Goal: Transaction & Acquisition: Purchase product/service

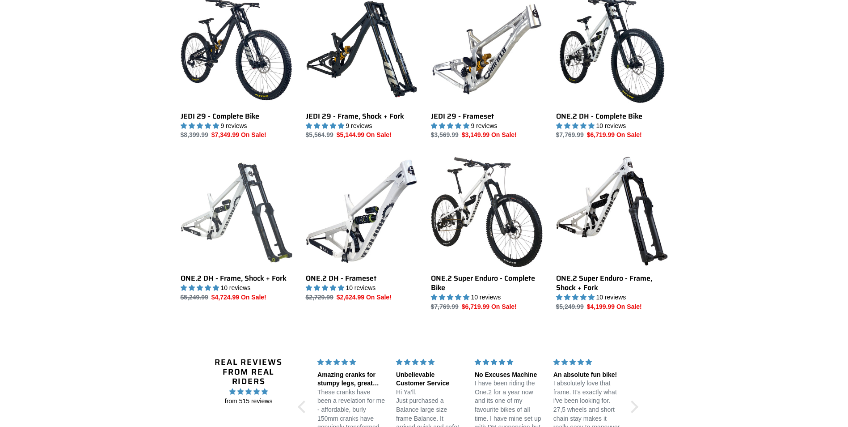
scroll to position [671, 0]
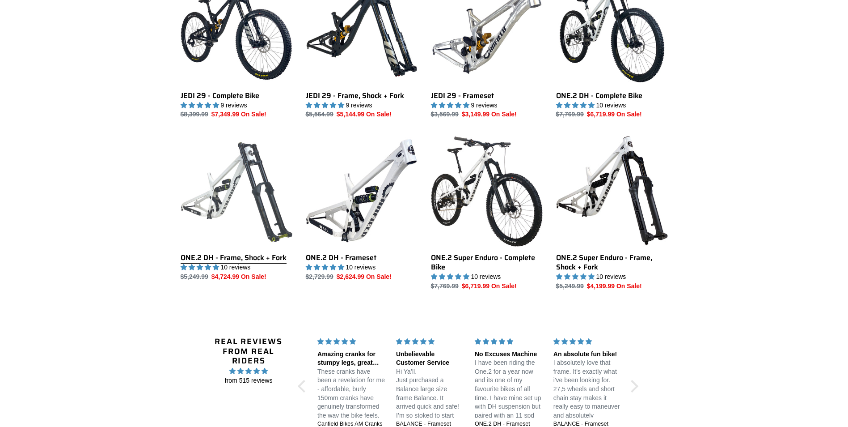
click at [200, 255] on link "ONE.2 DH - Frame, Shock + Fork" at bounding box center [237, 208] width 112 height 147
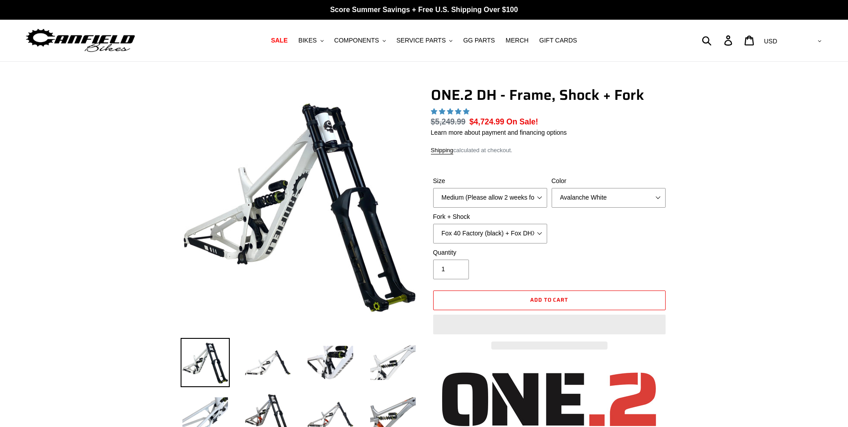
select select "highest-rating"
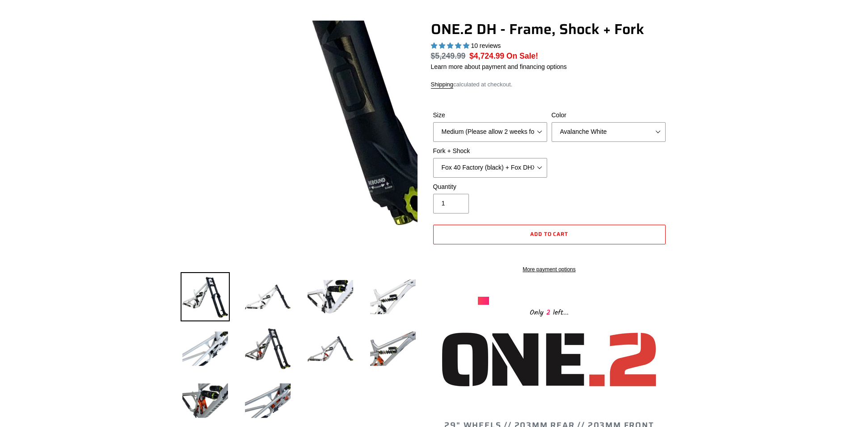
scroll to position [45, 0]
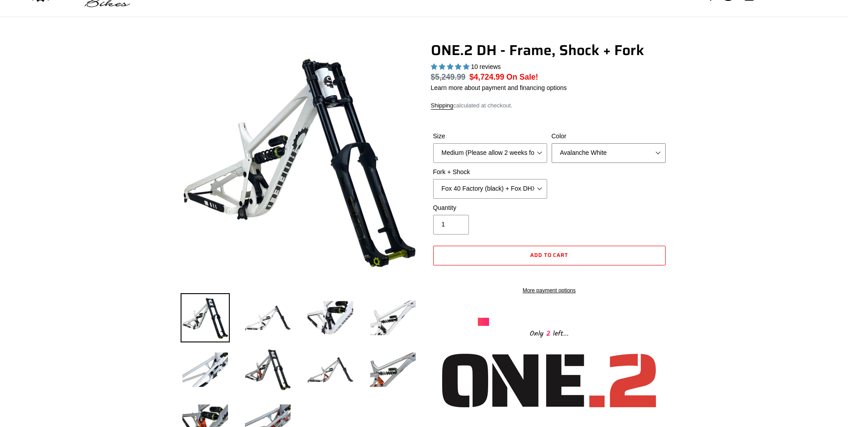
click at [607, 149] on select "Avalanche White Bentonite Grey" at bounding box center [609, 153] width 114 height 20
click at [552, 143] on select "Avalanche White Bentonite Grey" at bounding box center [609, 153] width 114 height 20
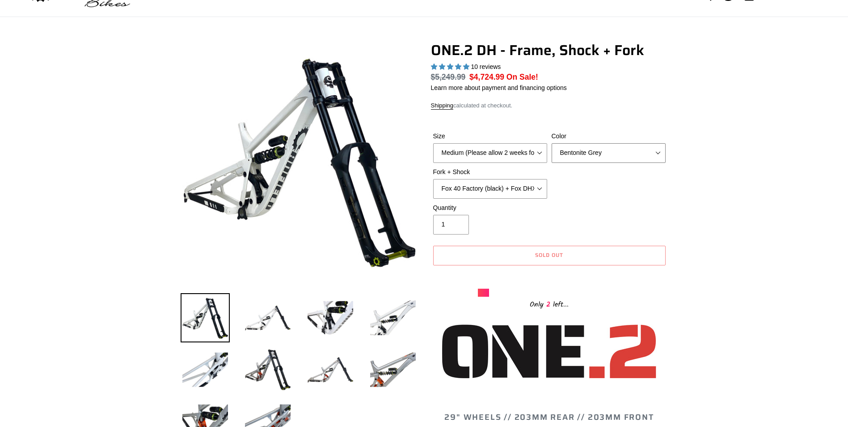
click at [586, 161] on select "Avalanche White Bentonite Grey" at bounding box center [609, 153] width 114 height 20
select select "Avalanche White"
click at [552, 143] on select "Avalanche White Bentonite Grey" at bounding box center [609, 153] width 114 height 20
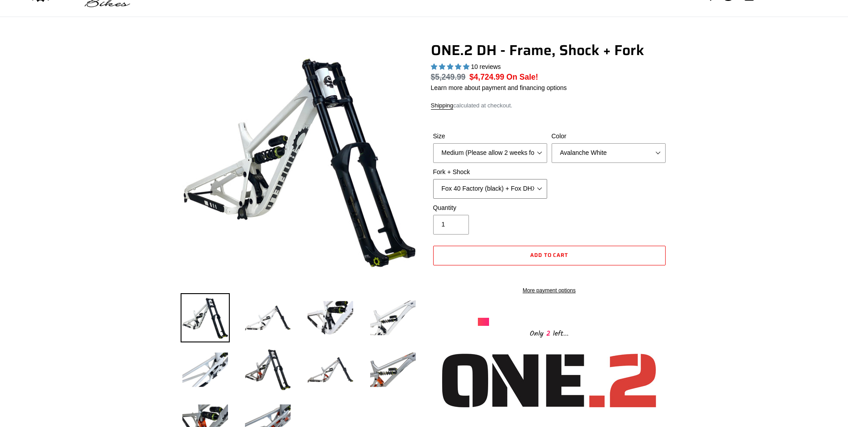
click at [487, 190] on select "Fox 40 Factory (black) + Fox DHX2 250x75 Fox 40 Factory (orange) + Fox DHX2 250…" at bounding box center [490, 189] width 114 height 20
click at [508, 186] on select "Fox 40 Factory (black) + Fox DHX2 250x75 Fox 40 Factory (orange) + Fox DHX2 250…" at bounding box center [490, 189] width 114 height 20
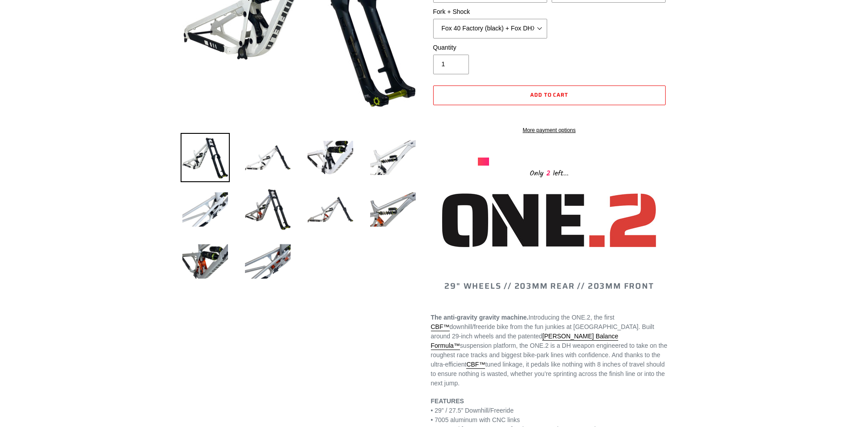
scroll to position [224, 0]
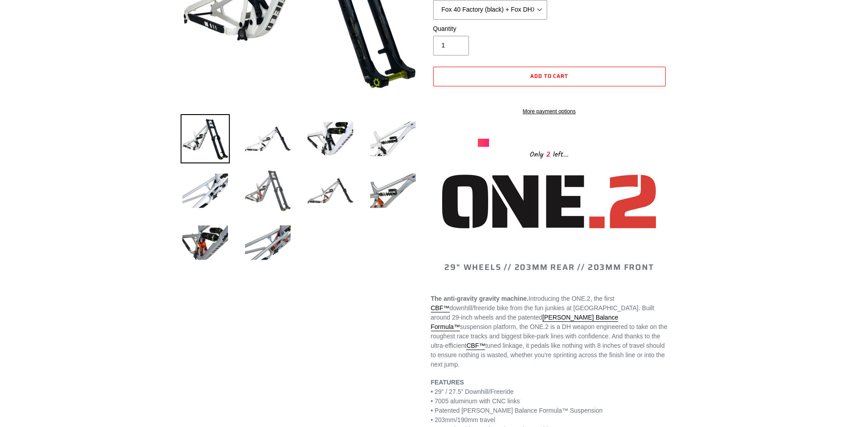
click at [257, 192] on img at bounding box center [267, 190] width 49 height 49
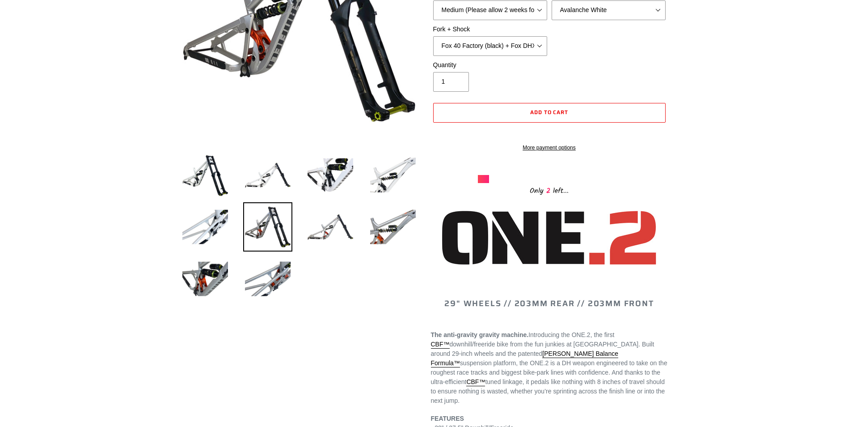
scroll to position [179, 0]
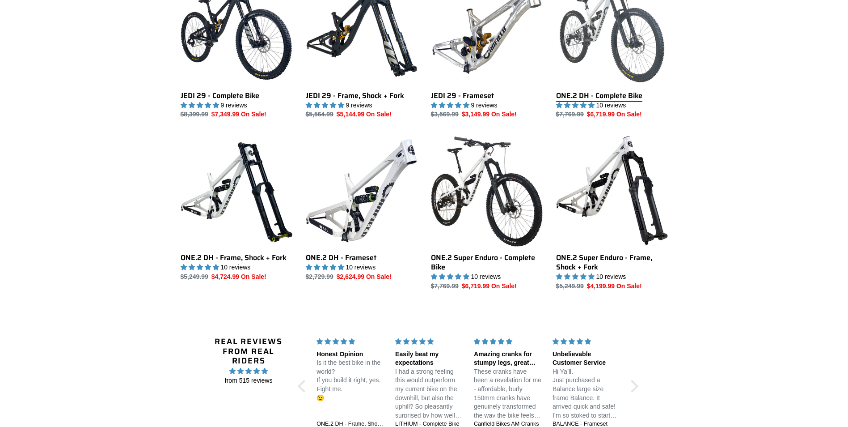
scroll to position [626, 0]
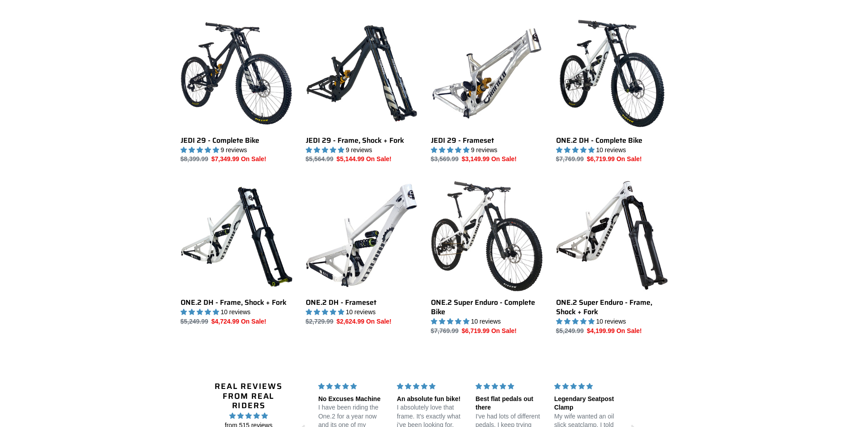
click at [43, 249] on div "Up to $2400 Off New Bikes JEDI 29 - Complete Bike JEDI 29 - Complete Bike 9 rev…" at bounding box center [424, 167] width 848 height 385
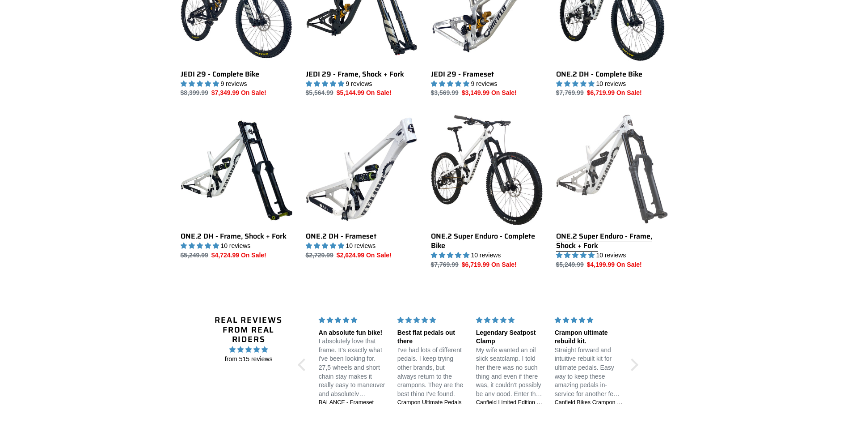
scroll to position [671, 0]
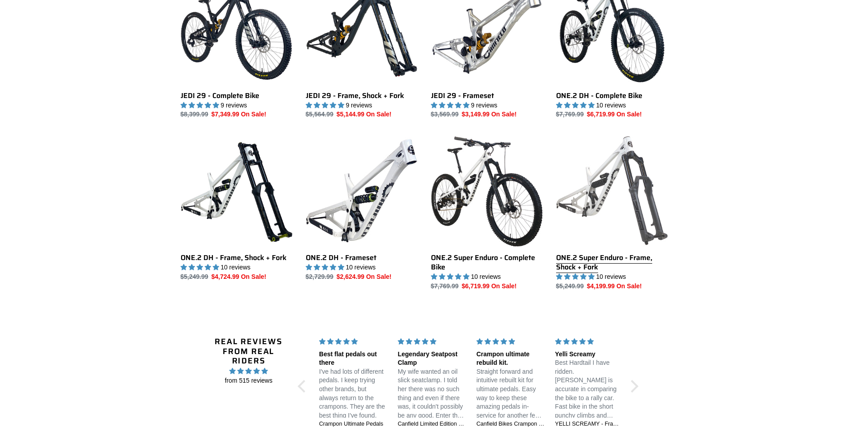
click at [586, 259] on link "ONE.2 Super Enduro - Frame, Shock + Fork" at bounding box center [612, 213] width 112 height 156
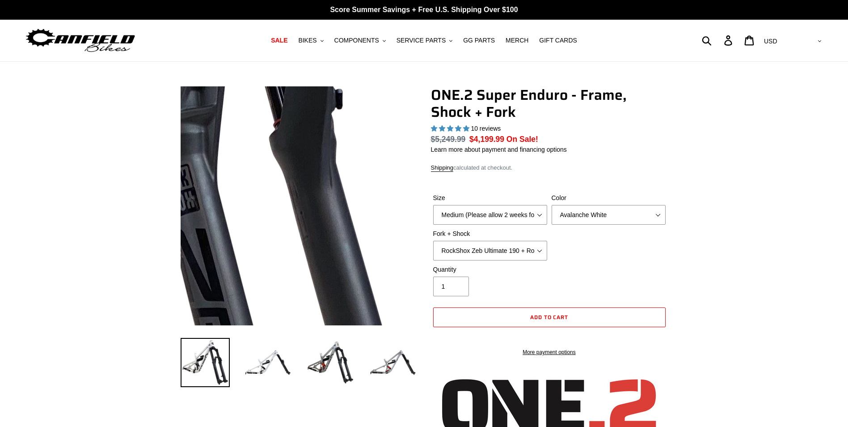
select select "highest-rating"
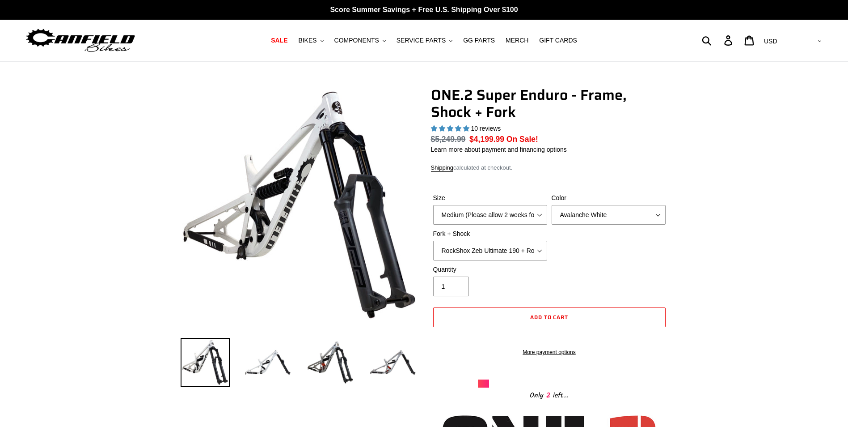
click at [462, 221] on select "Medium (Please allow 2 weeks for delivery) Large (Sold Out)" at bounding box center [490, 215] width 114 height 20
click at [478, 216] on select "Medium (Please allow 2 weeks for delivery) Large (Sold Out)" at bounding box center [490, 215] width 114 height 20
click at [589, 211] on select "Avalanche White Bentonite Grey" at bounding box center [609, 215] width 114 height 20
click at [592, 211] on select "Avalanche White Bentonite Grey" at bounding box center [609, 215] width 114 height 20
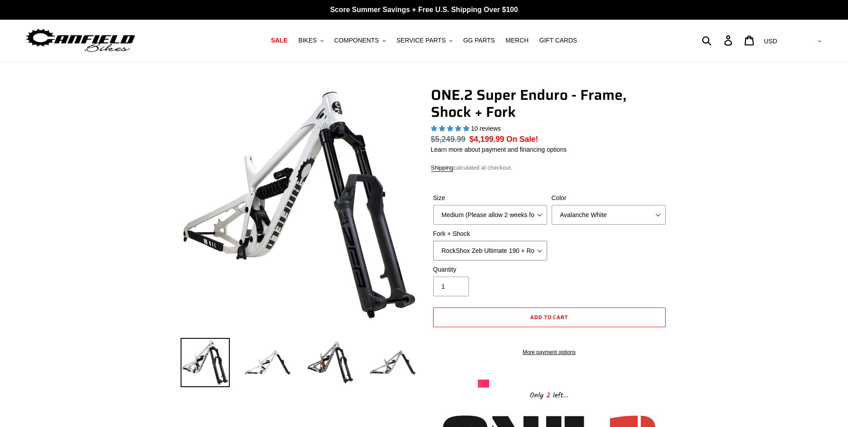
click at [502, 254] on select "RockShox Zeb Ultimate 190 + RockShox Vivid UltDH Coil 250x70" at bounding box center [490, 251] width 114 height 20
click at [558, 286] on div "Quantity 1" at bounding box center [549, 283] width 237 height 36
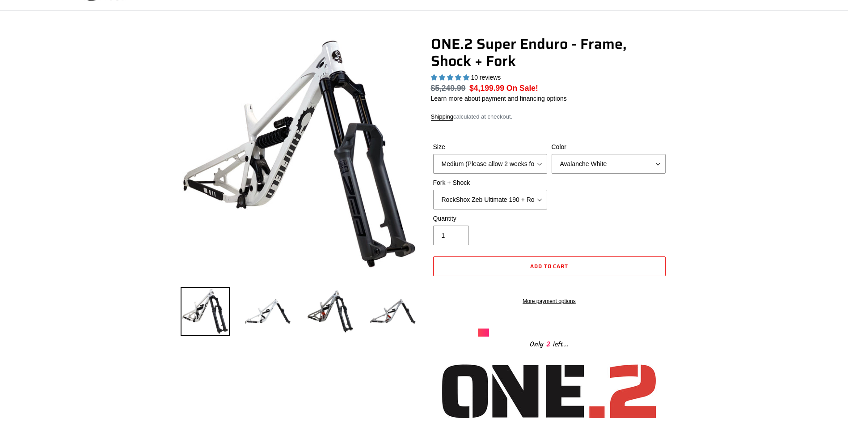
scroll to position [89, 0]
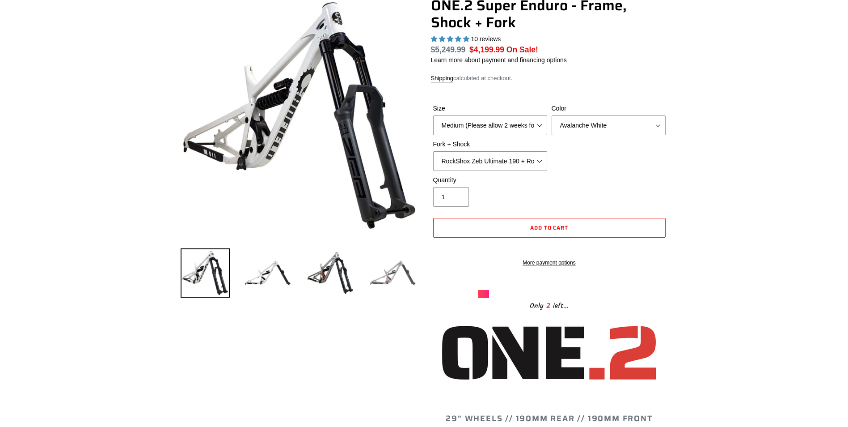
click at [385, 279] on img at bounding box center [392, 272] width 49 height 49
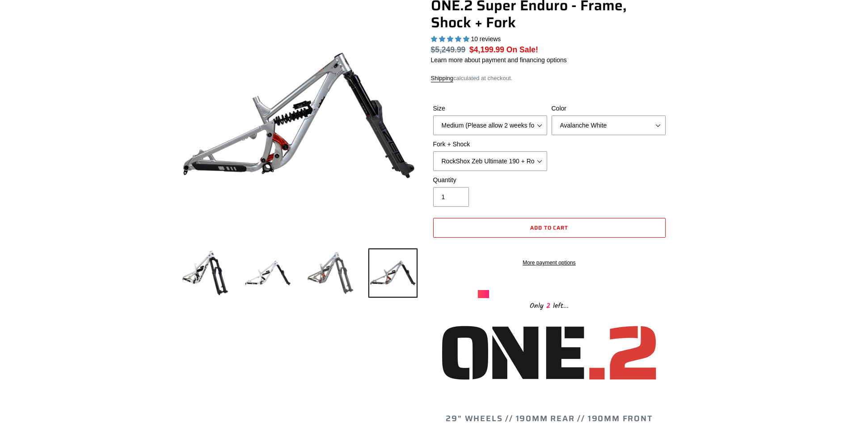
click at [339, 265] on img at bounding box center [330, 272] width 49 height 49
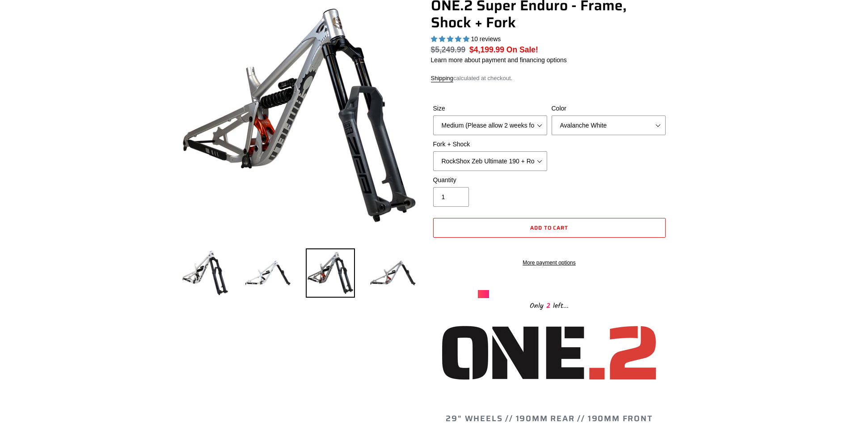
click at [332, 269] on img at bounding box center [330, 272] width 49 height 49
click at [269, 269] on img at bounding box center [267, 272] width 49 height 49
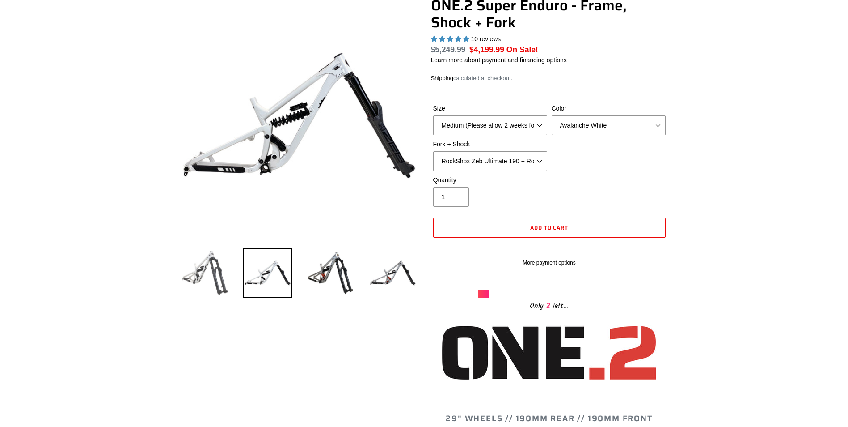
click at [191, 276] on img at bounding box center [205, 272] width 49 height 49
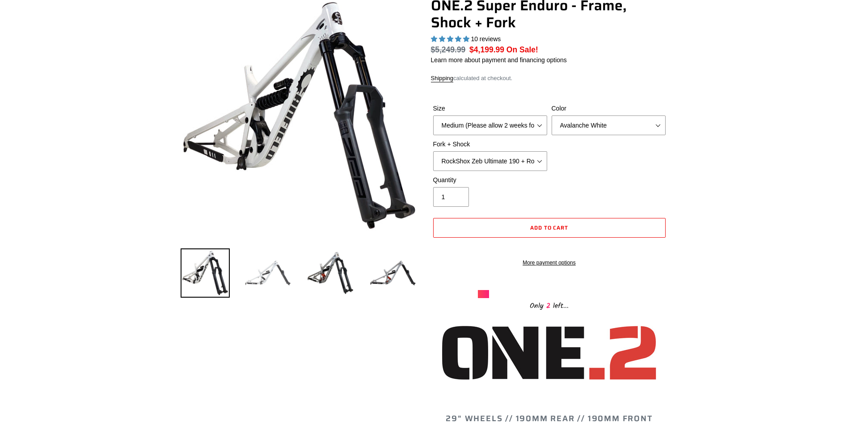
click at [275, 279] on img at bounding box center [267, 272] width 49 height 49
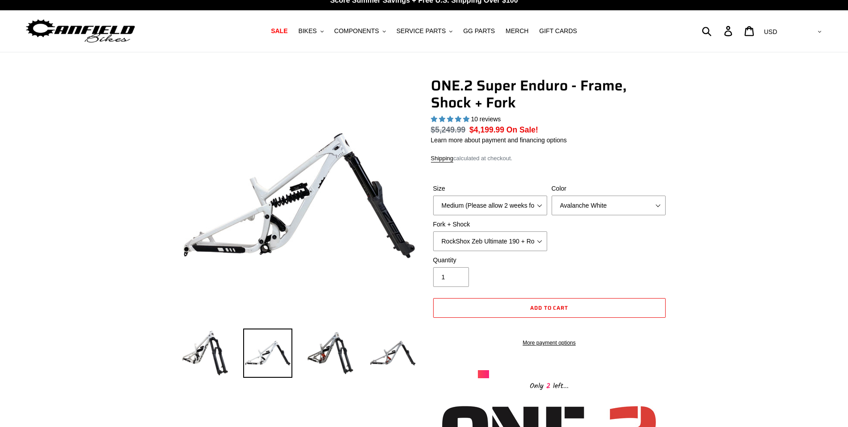
scroll to position [0, 0]
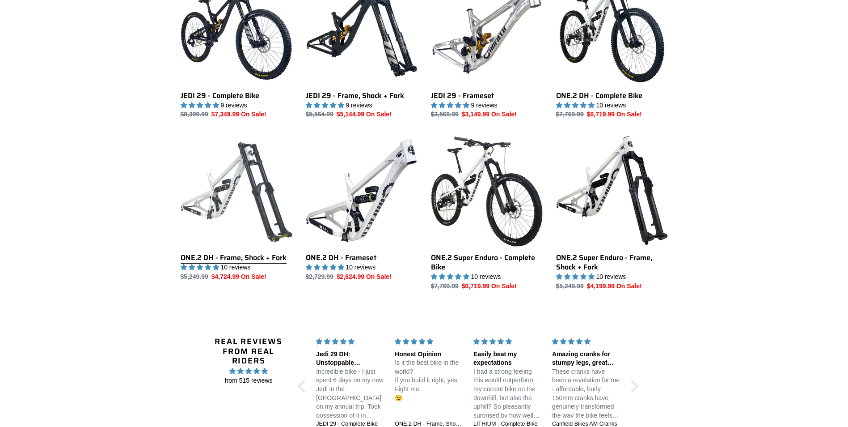
click at [213, 251] on link "ONE.2 DH - Frame, Shock + Fork" at bounding box center [237, 208] width 112 height 147
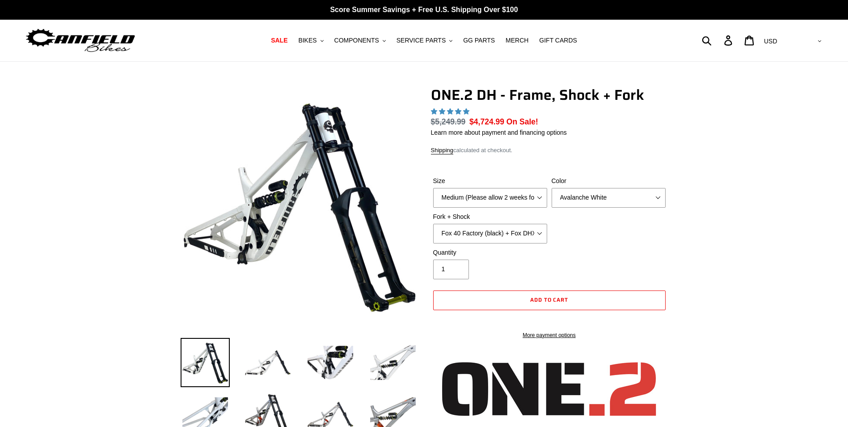
select select "highest-rating"
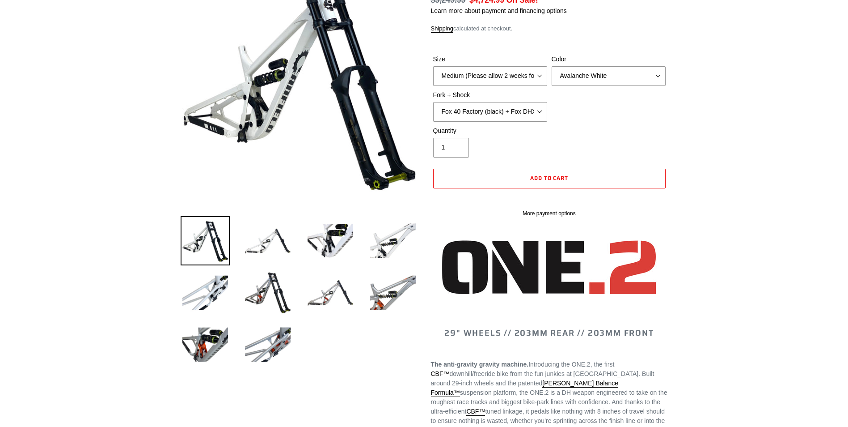
scroll to position [134, 0]
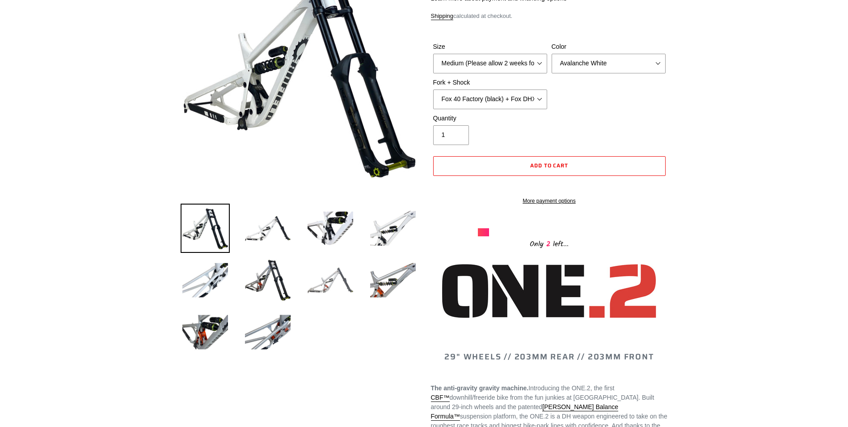
click at [330, 291] on img at bounding box center [330, 279] width 49 height 49
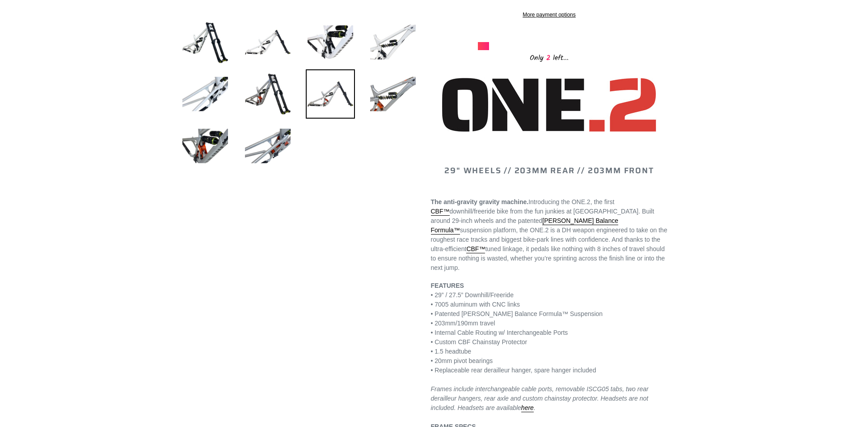
scroll to position [268, 0]
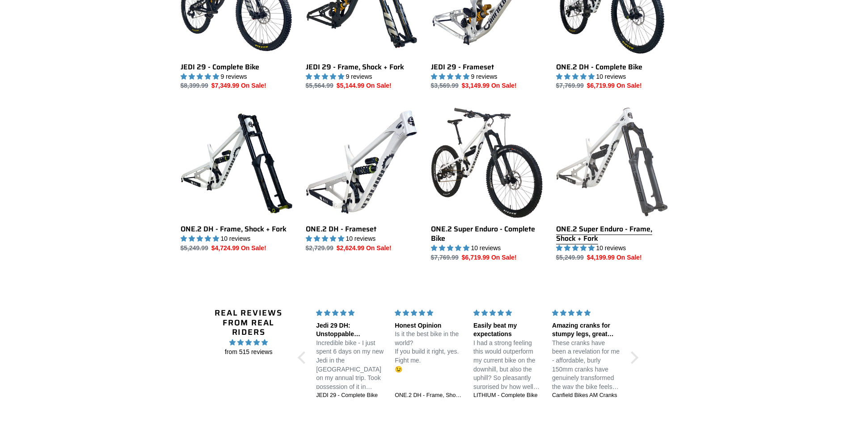
scroll to position [715, 0]
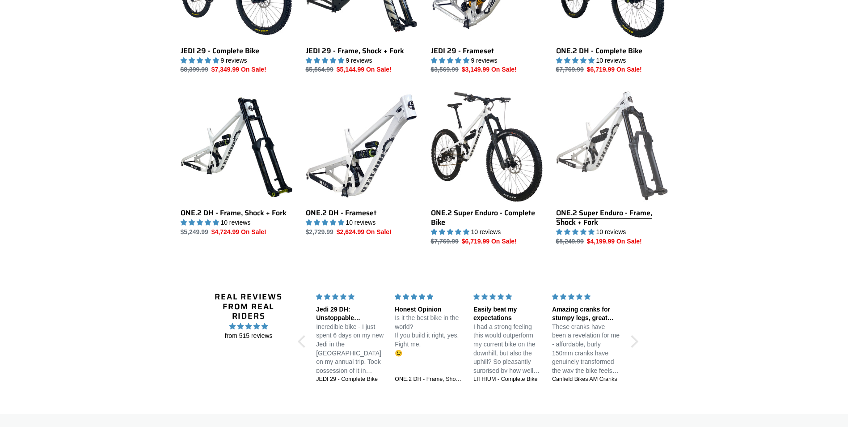
click at [610, 214] on link "ONE.2 Super Enduro - Frame, Shock + Fork" at bounding box center [612, 168] width 112 height 156
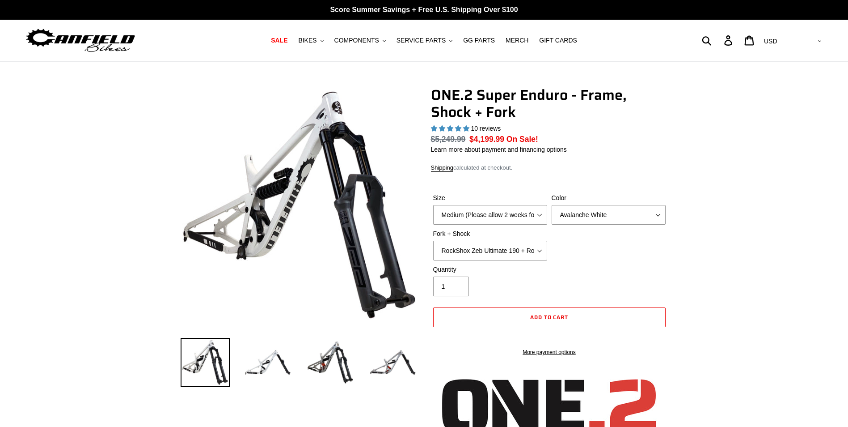
select select "highest-rating"
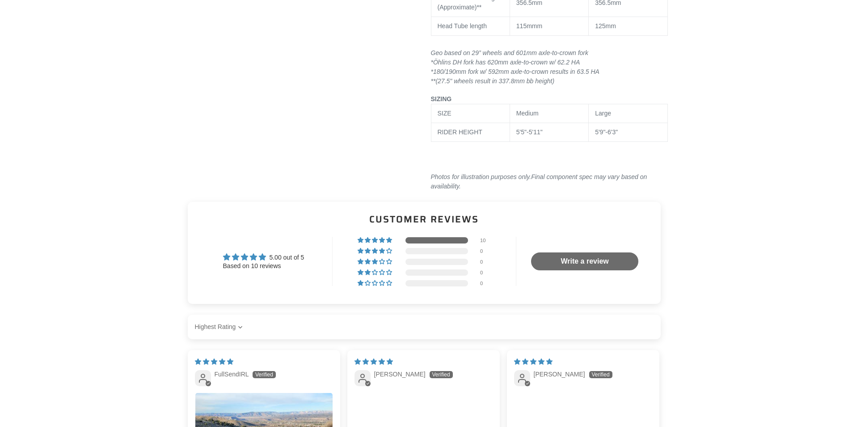
scroll to position [1073, 0]
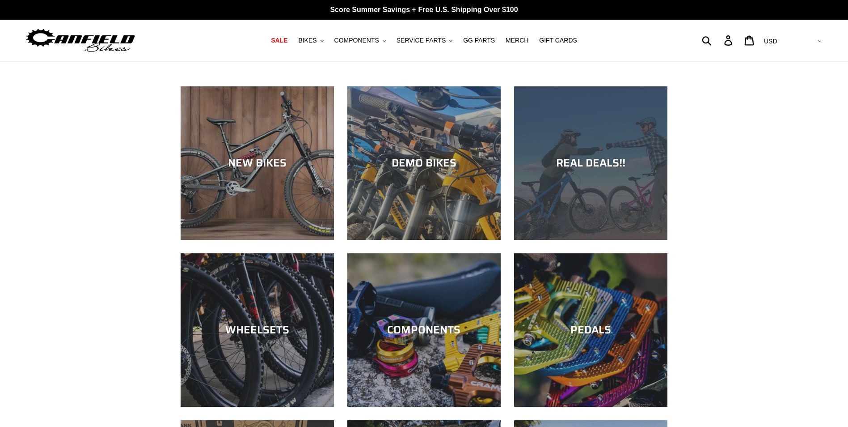
click at [594, 240] on div "REAL DEALS!!" at bounding box center [590, 240] width 153 height 0
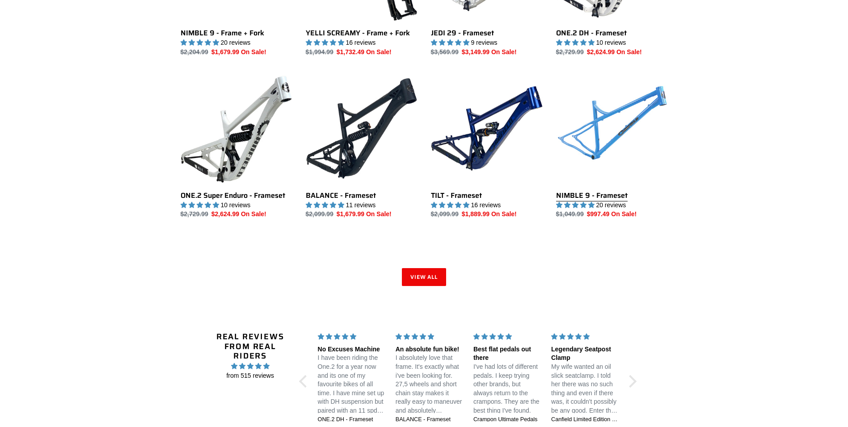
scroll to position [1163, 0]
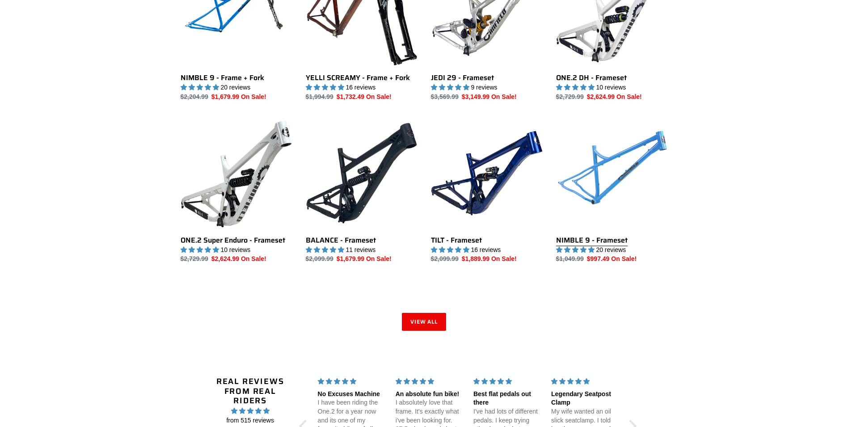
click at [598, 239] on link "NIMBLE 9 - Frameset" at bounding box center [612, 190] width 112 height 147
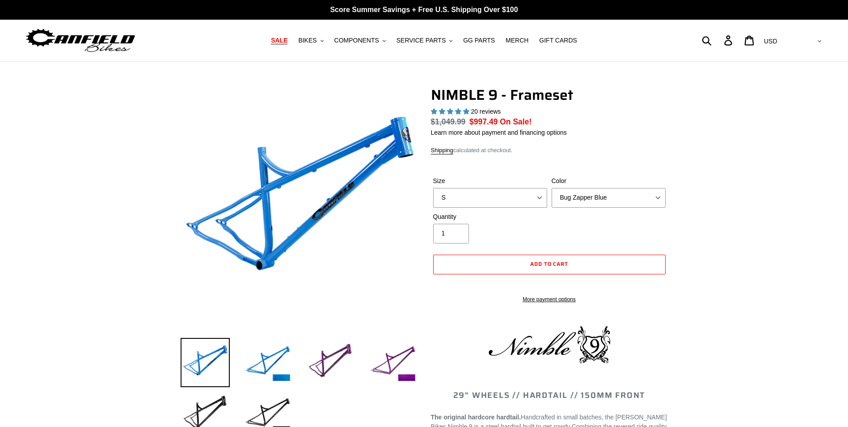
select select "highest-rating"
click at [461, 193] on select "S M L XL" at bounding box center [490, 198] width 114 height 20
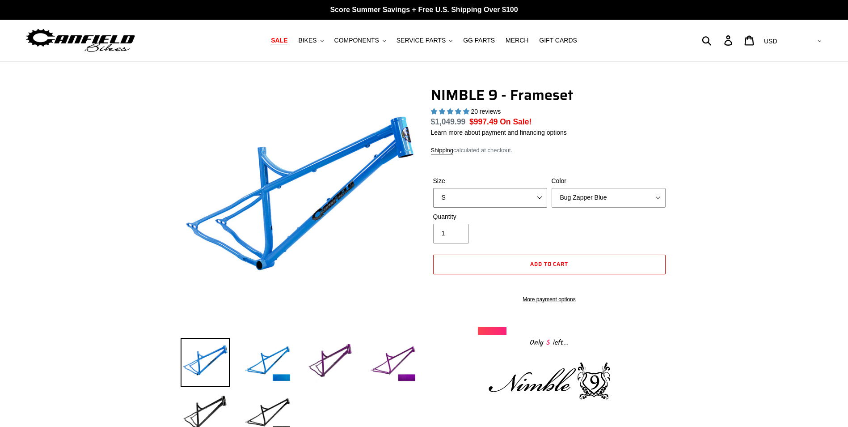
select select "M"
click at [433, 188] on select "S M L XL" at bounding box center [490, 198] width 114 height 20
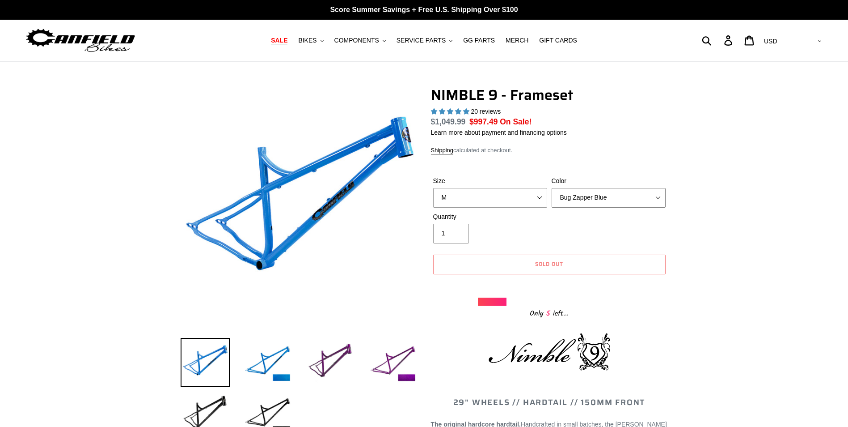
click at [595, 200] on select "Bug Zapper Blue Purple Haze -Sold Out Galaxy Black" at bounding box center [609, 198] width 114 height 20
click at [552, 188] on select "Bug Zapper Blue Purple Haze -Sold Out Galaxy Black" at bounding box center [609, 198] width 114 height 20
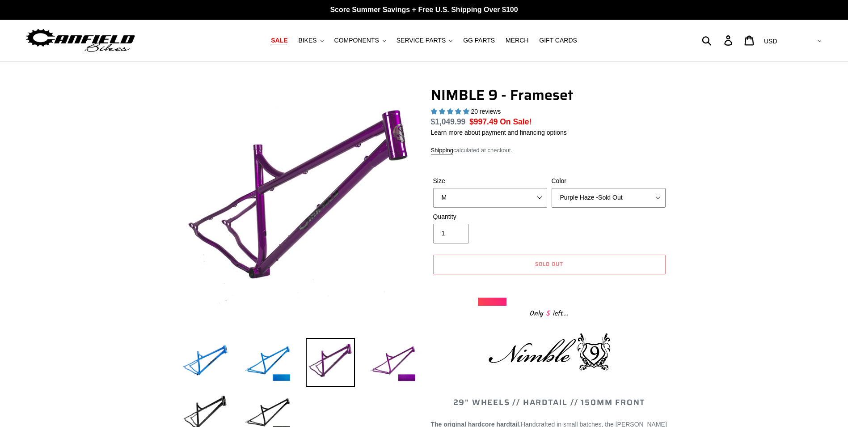
click at [613, 196] on select "Bug Zapper Blue Purple Haze -Sold Out Galaxy Black" at bounding box center [609, 198] width 114 height 20
select select "Galaxy Black"
click at [552, 188] on select "Bug Zapper Blue Purple Haze -Sold Out Galaxy Black" at bounding box center [609, 198] width 114 height 20
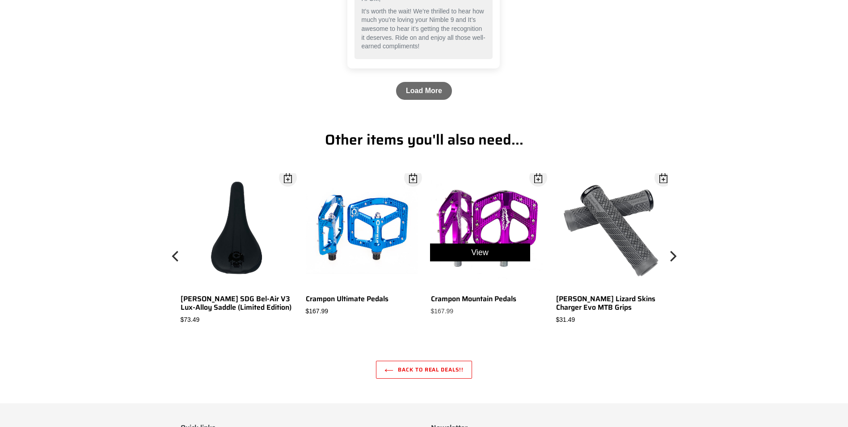
scroll to position [2280, 0]
